Goal: Find specific page/section: Find specific page/section

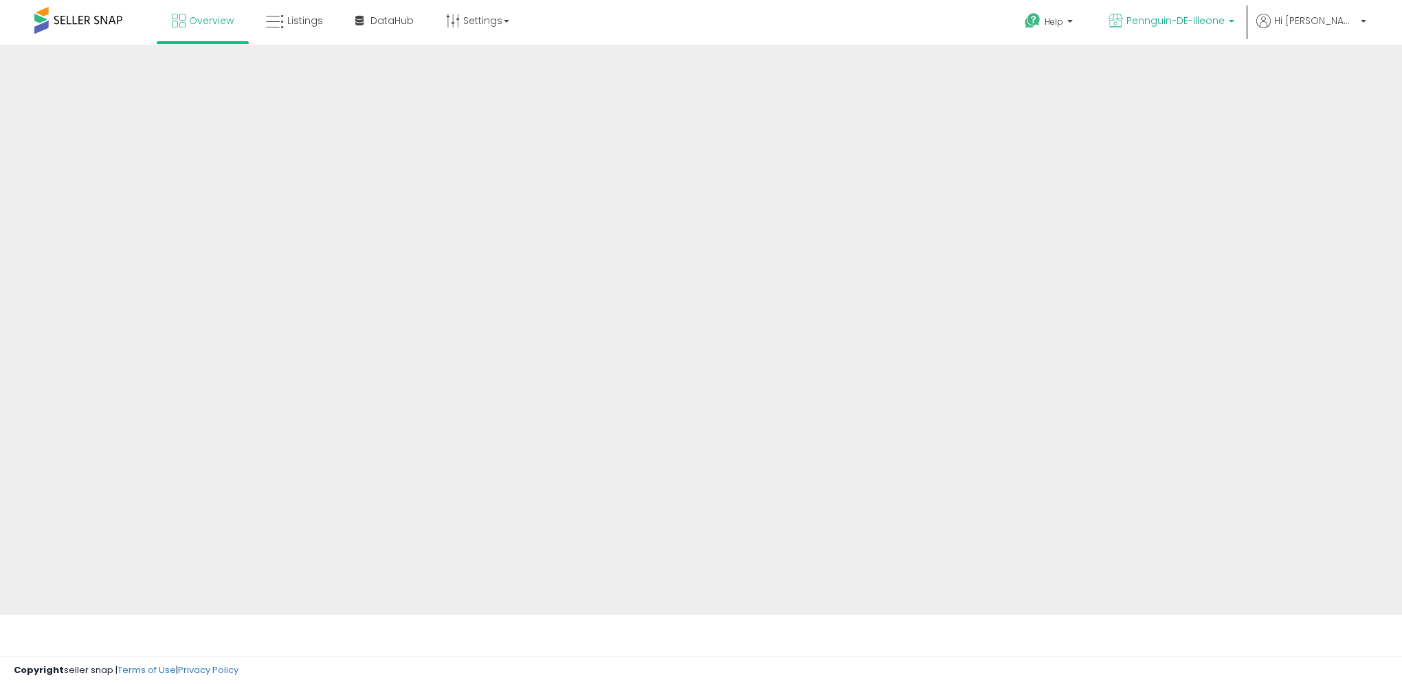
click at [1224, 25] on span "Pennguin-DE-Illeone" at bounding box center [1175, 21] width 98 height 14
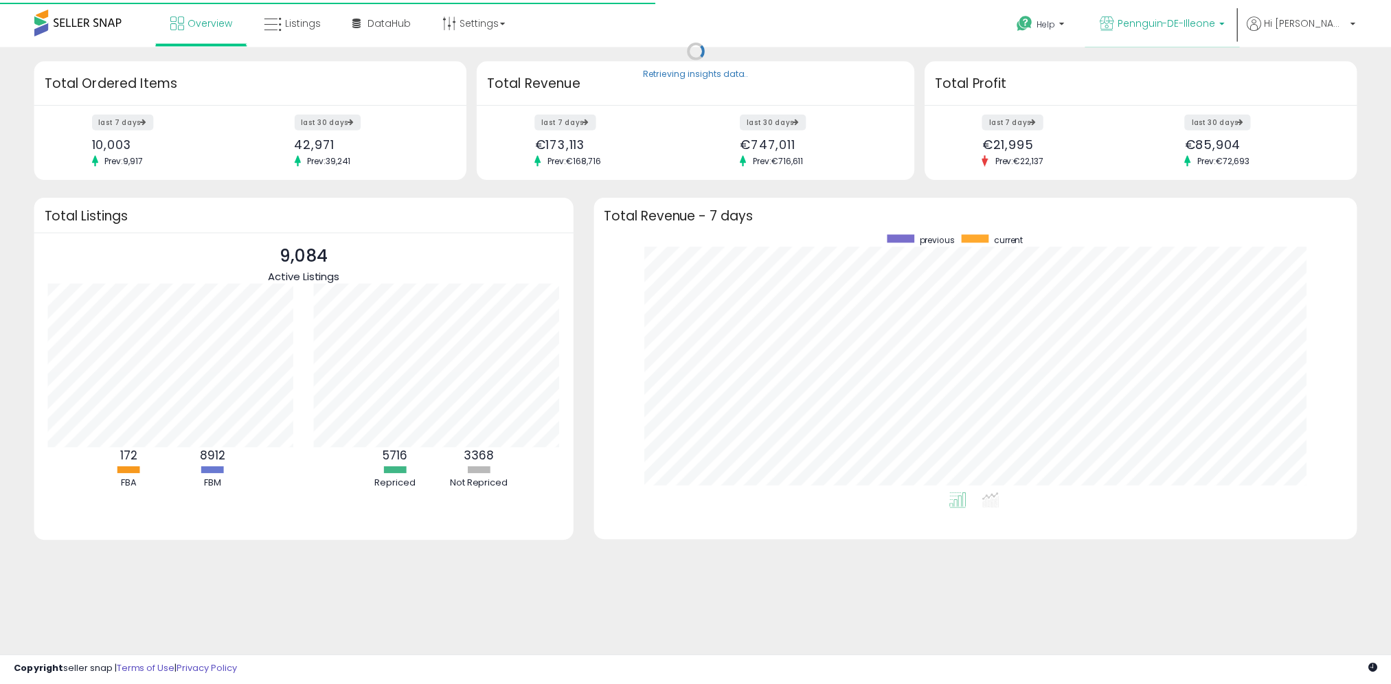
scroll to position [259, 741]
click at [1224, 21] on span "Pennguin-DE-Illeone" at bounding box center [1175, 21] width 98 height 14
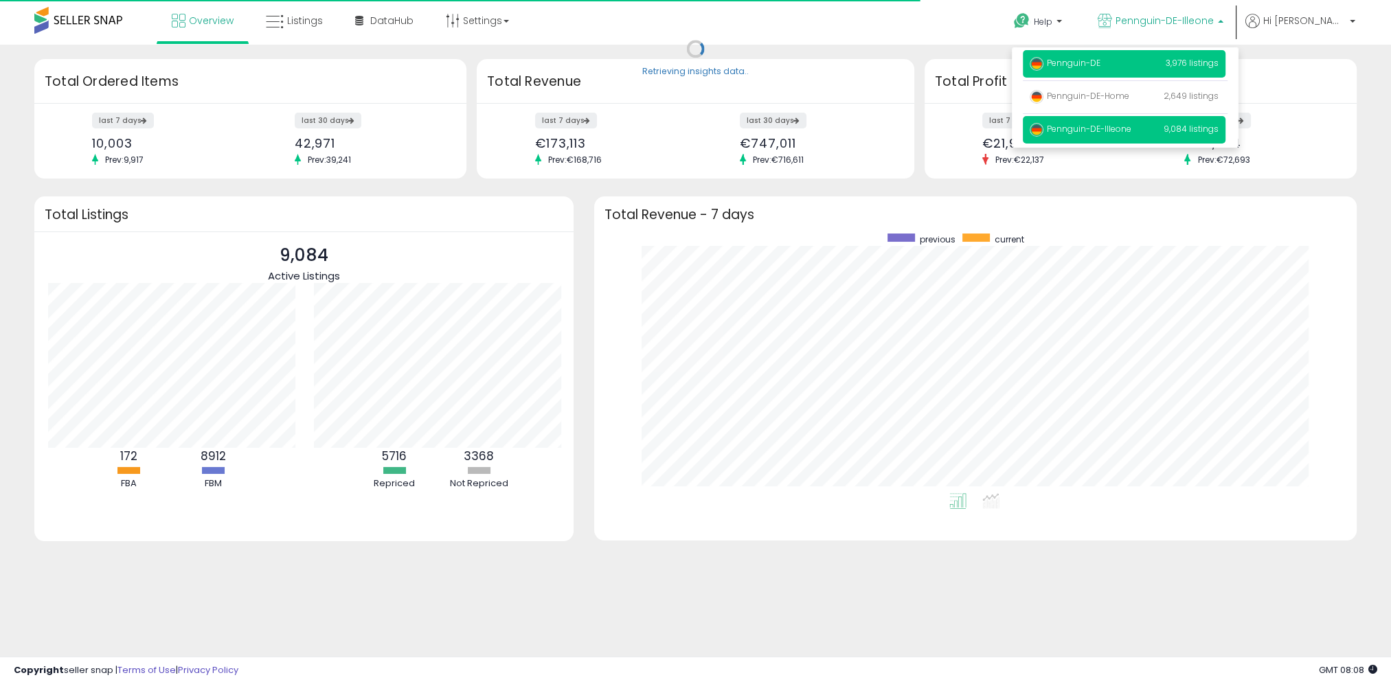
scroll to position [686819, 686344]
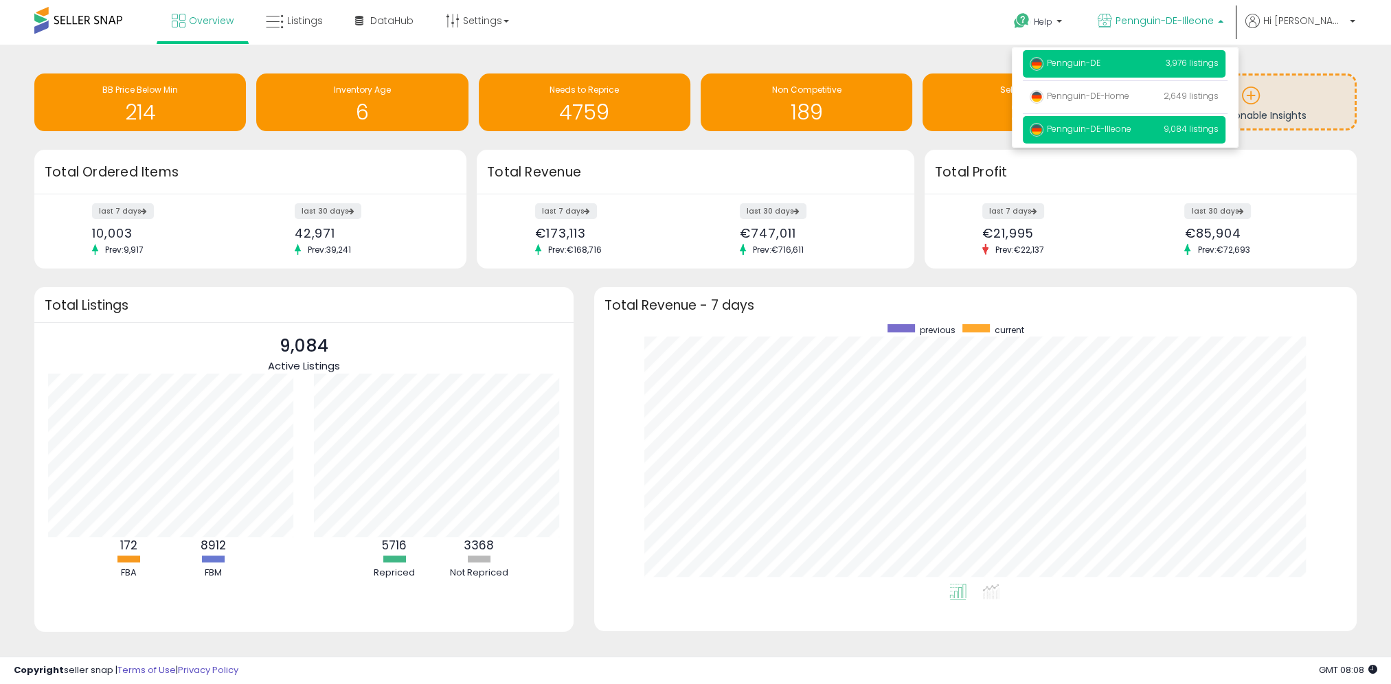
click at [1178, 72] on p "Pennguin-DE 3,976 listings" at bounding box center [1124, 63] width 203 height 27
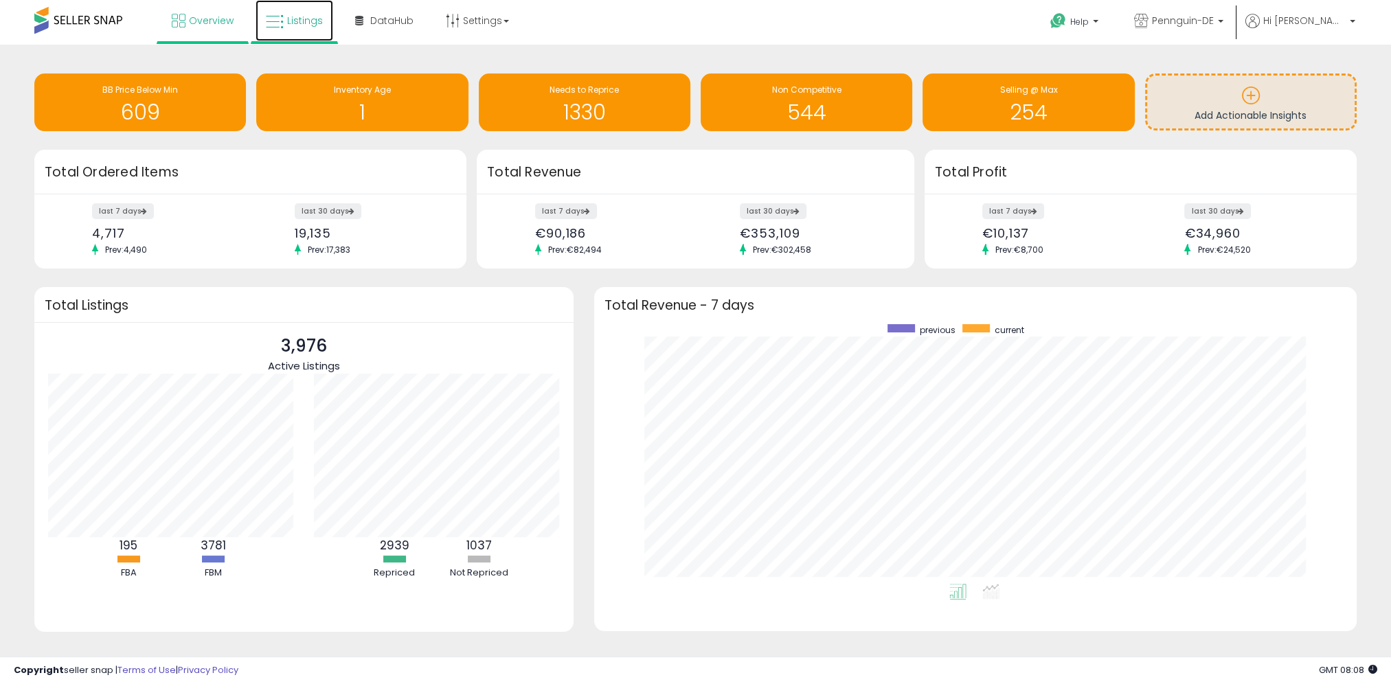
click at [290, 23] on span "Listings" at bounding box center [305, 21] width 36 height 14
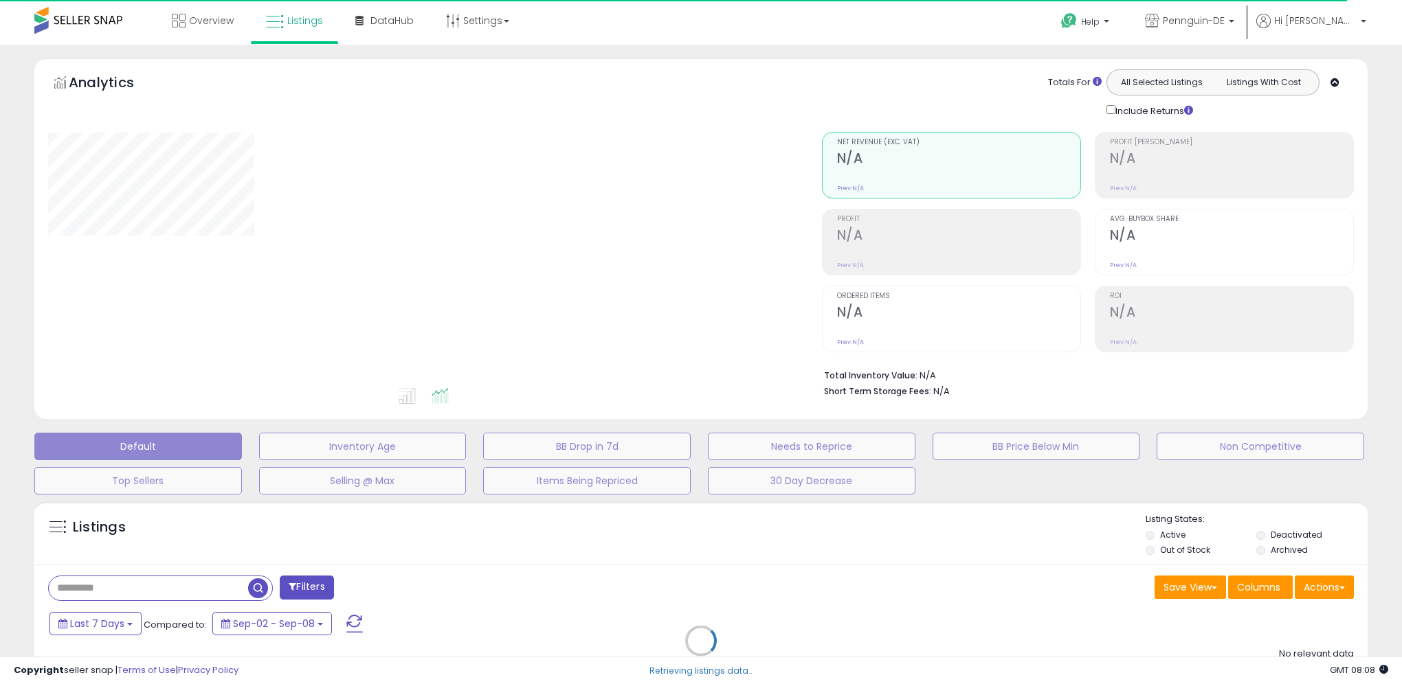
click at [505, 558] on div "Retrieving listings data.." at bounding box center [701, 651] width 1354 height 313
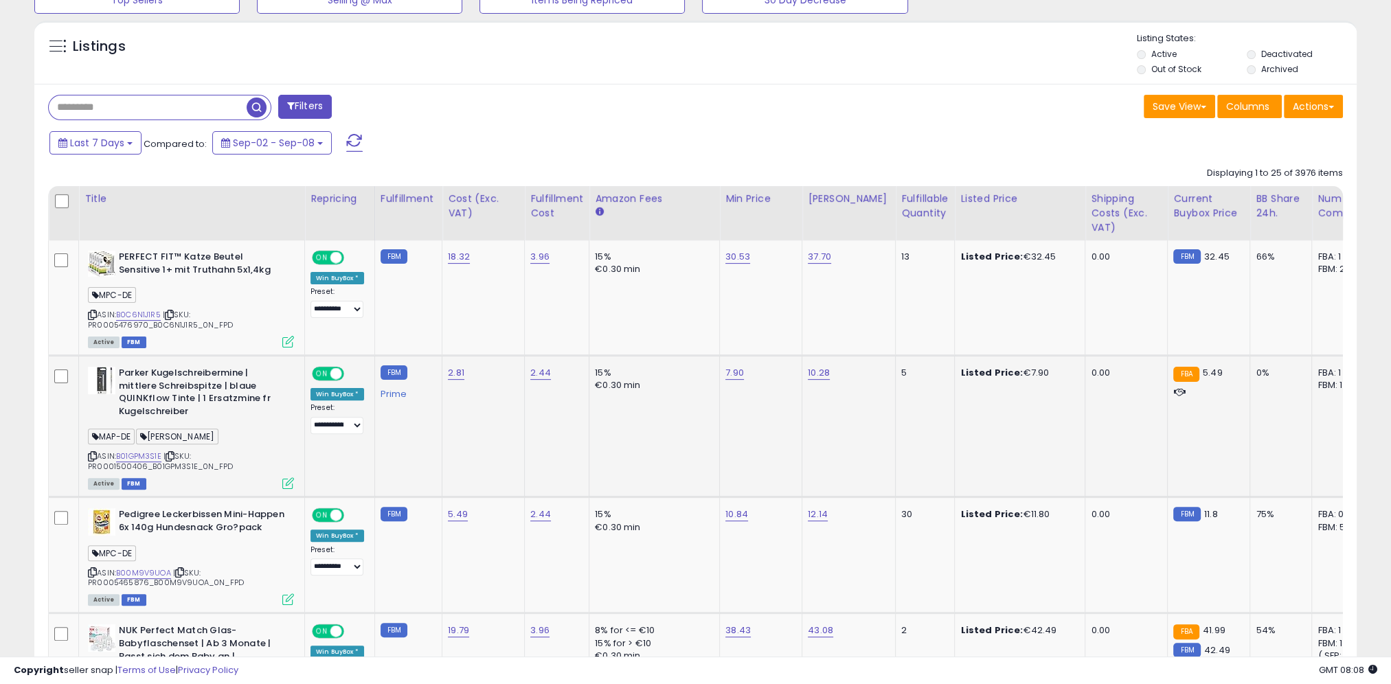
scroll to position [281, 767]
click at [111, 111] on input "text" at bounding box center [148, 108] width 198 height 24
paste input "**********"
type input "**********"
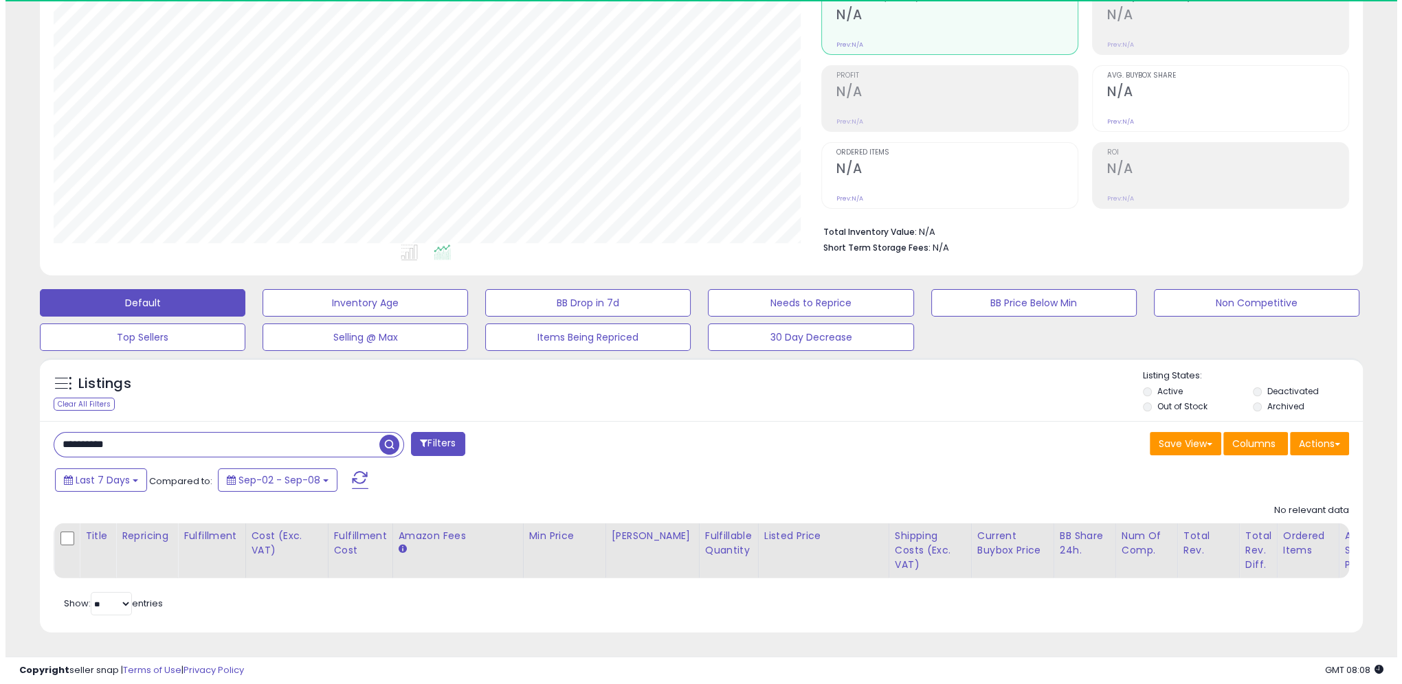
scroll to position [281, 767]
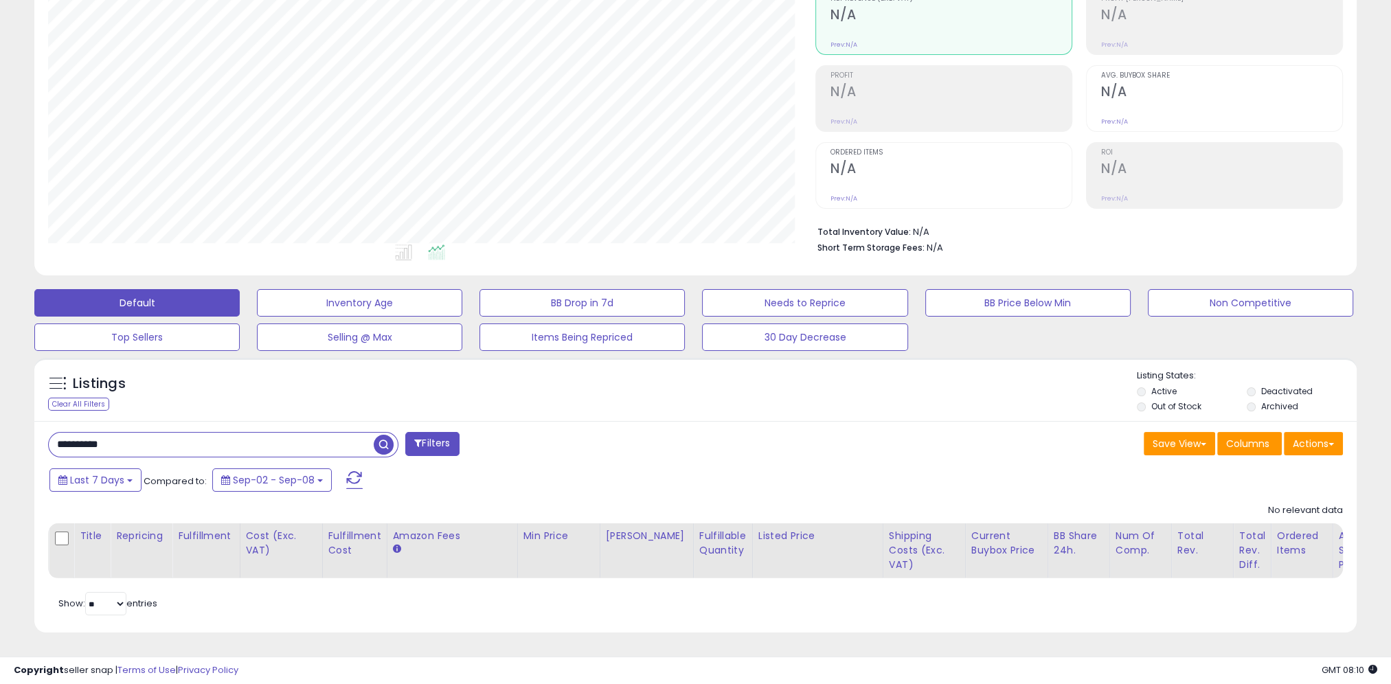
drag, startPoint x: 324, startPoint y: 434, endPoint x: 38, endPoint y: 440, distance: 286.6
click at [36, 442] on div "**********" at bounding box center [695, 527] width 1323 height 212
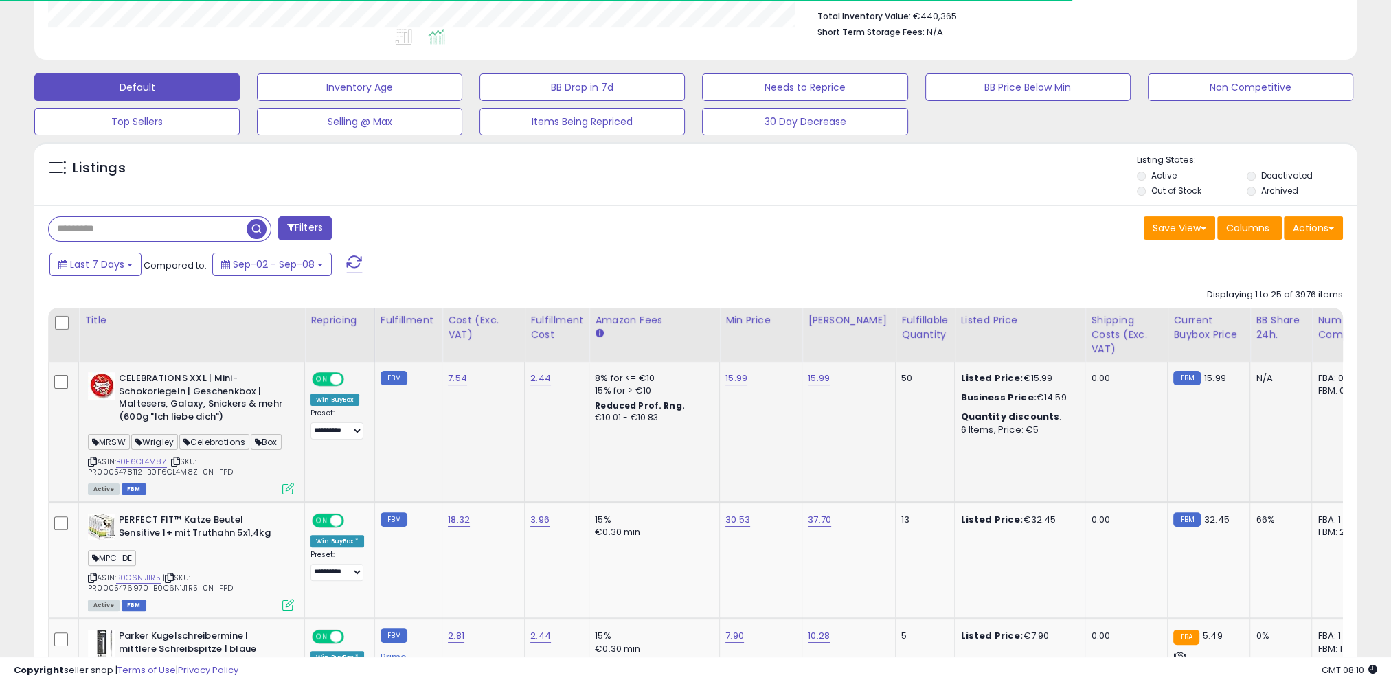
scroll to position [428, 0]
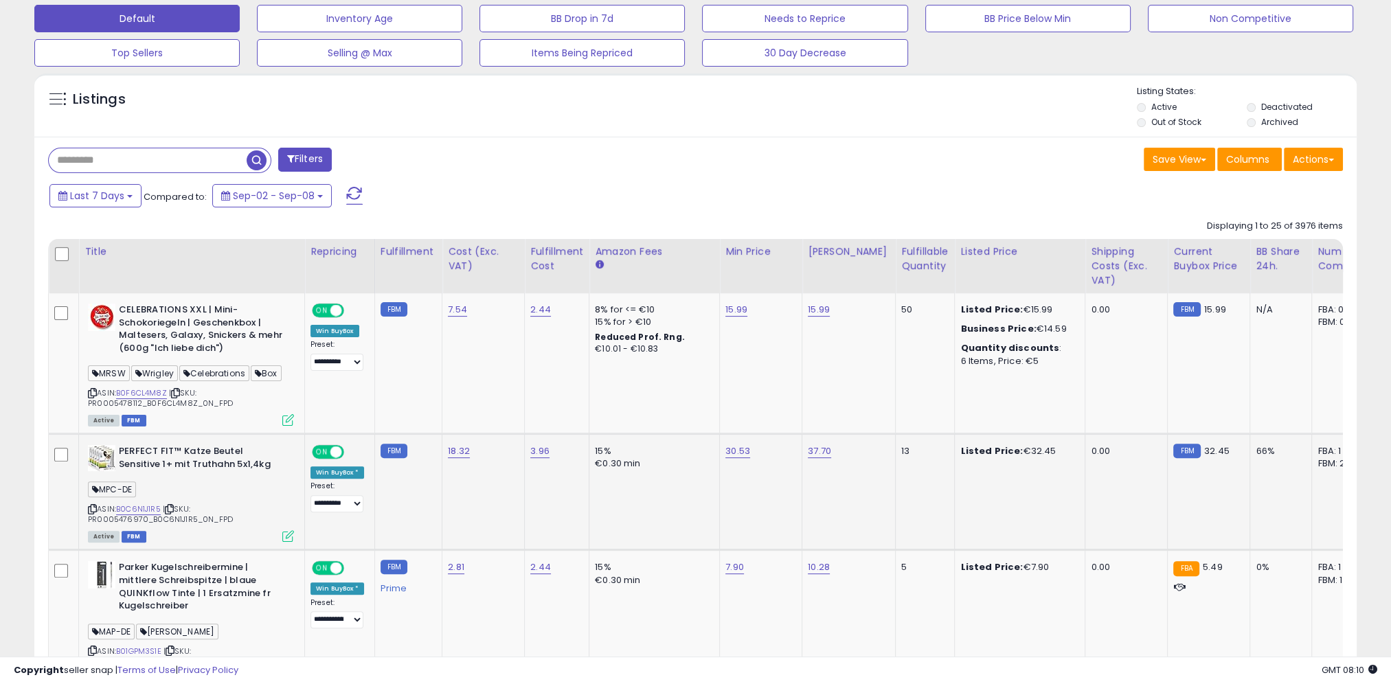
drag, startPoint x: 621, startPoint y: 475, endPoint x: 603, endPoint y: 469, distance: 19.1
drag, startPoint x: 603, startPoint y: 469, endPoint x: 724, endPoint y: 131, distance: 358.4
click at [724, 131] on div "Listings Active" at bounding box center [695, 105] width 1323 height 63
